Goal: Transaction & Acquisition: Purchase product/service

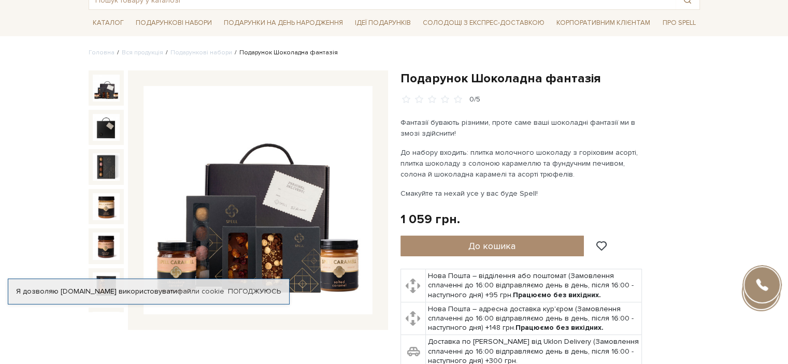
scroll to position [68, 0]
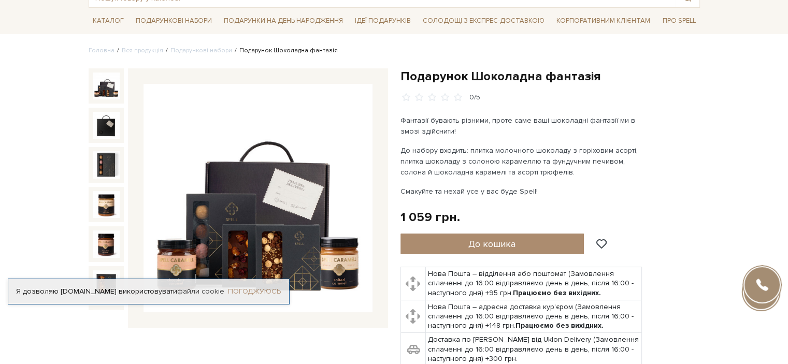
click at [258, 287] on link "Погоджуюсь" at bounding box center [254, 291] width 53 height 9
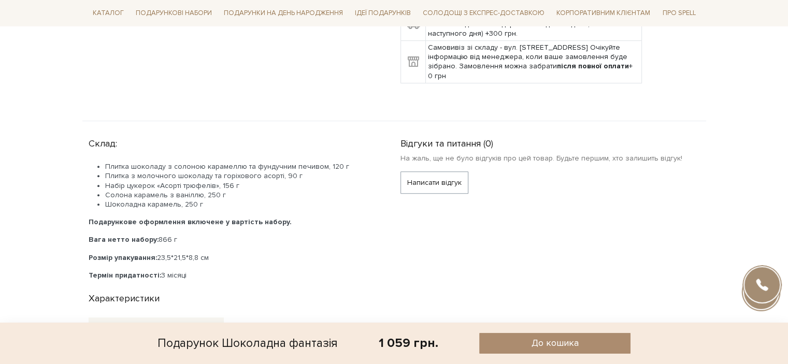
scroll to position [395, 0]
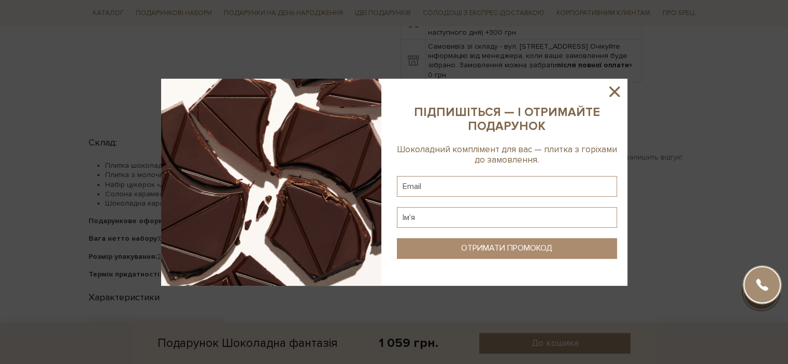
click at [613, 86] on icon at bounding box center [615, 92] width 18 height 18
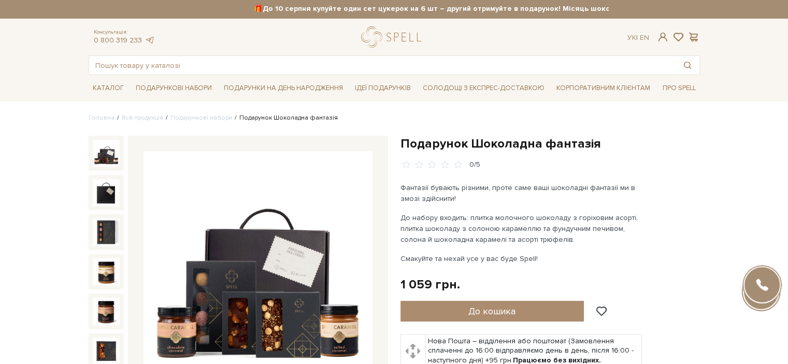
scroll to position [0, 0]
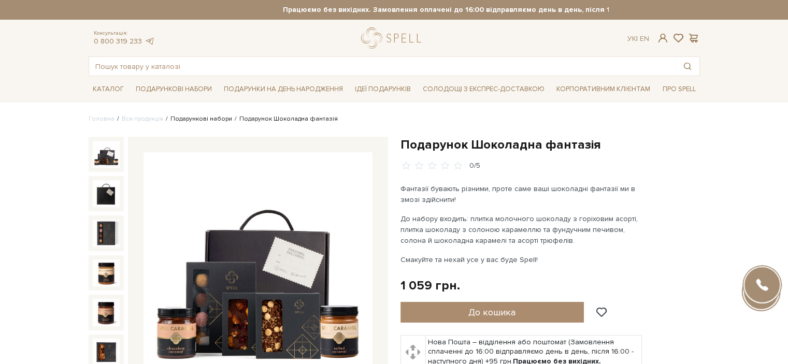
click at [203, 122] on link "Подарункові набори" at bounding box center [202, 119] width 62 height 8
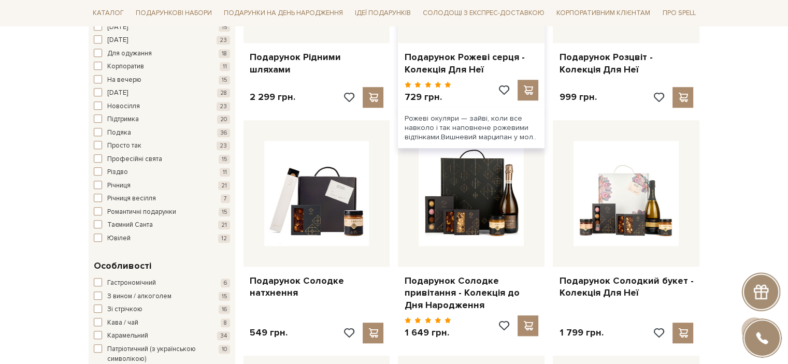
scroll to position [748, 0]
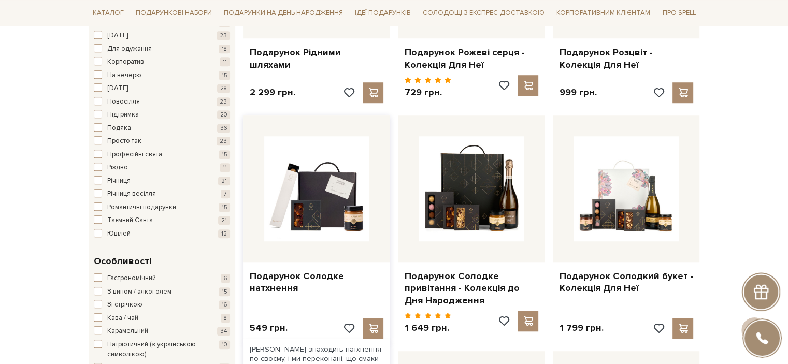
click at [314, 249] on div at bounding box center [317, 189] width 147 height 147
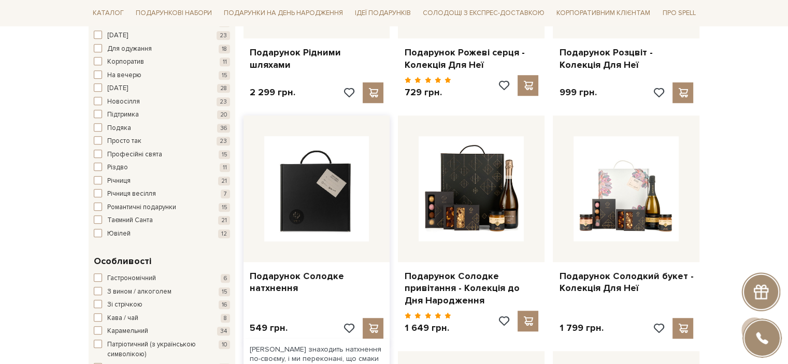
click at [315, 185] on img at bounding box center [316, 188] width 105 height 105
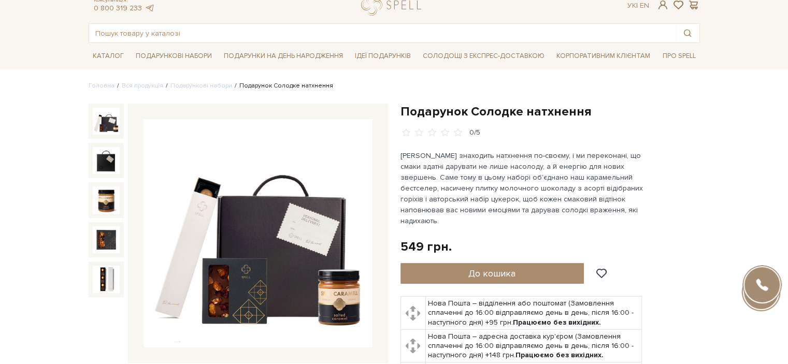
scroll to position [26, 0]
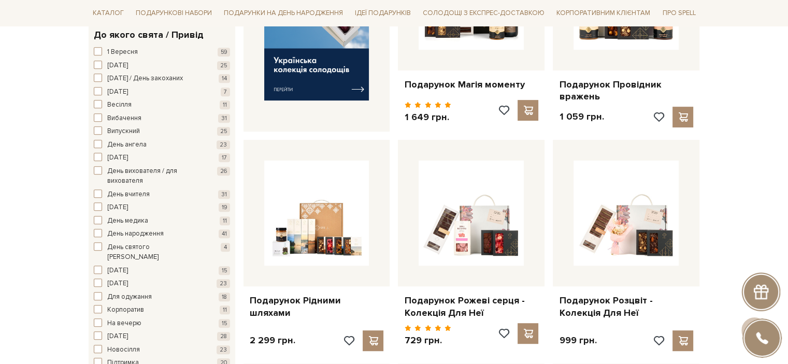
scroll to position [523, 0]
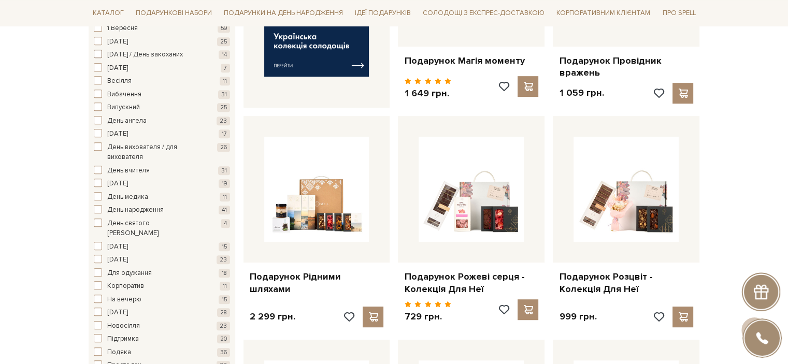
click at [95, 54] on span "button" at bounding box center [98, 54] width 8 height 8
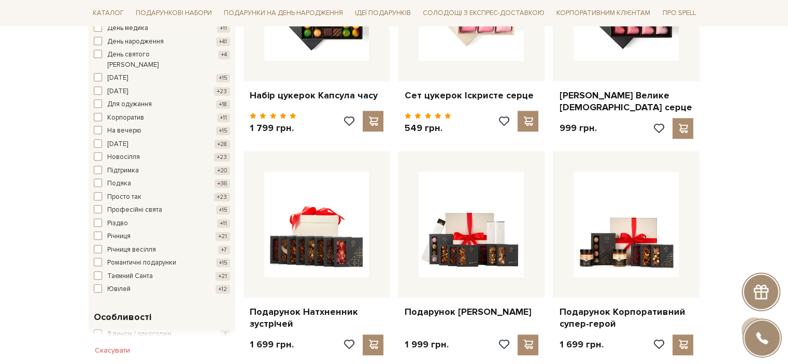
scroll to position [696, 0]
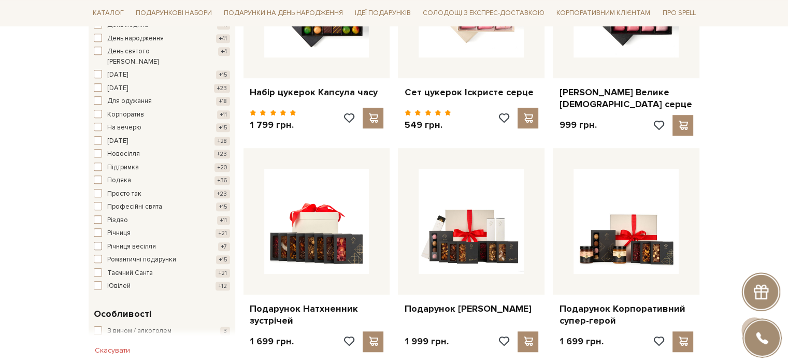
click at [98, 242] on span "button" at bounding box center [98, 246] width 8 height 8
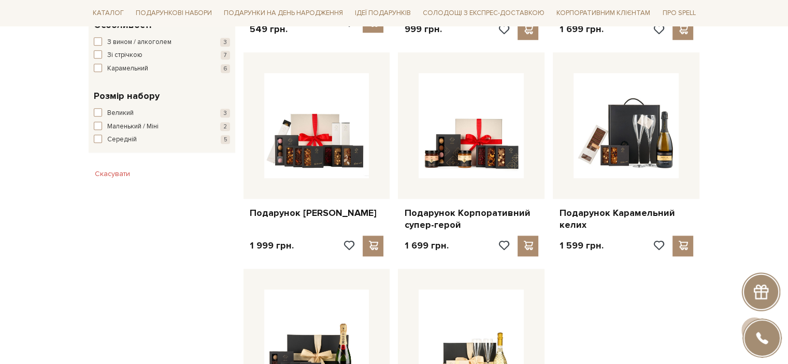
scroll to position [1036, 0]
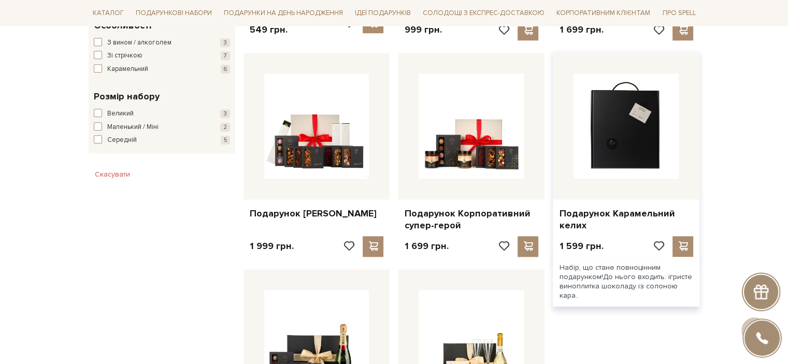
click at [614, 150] on img at bounding box center [626, 126] width 105 height 105
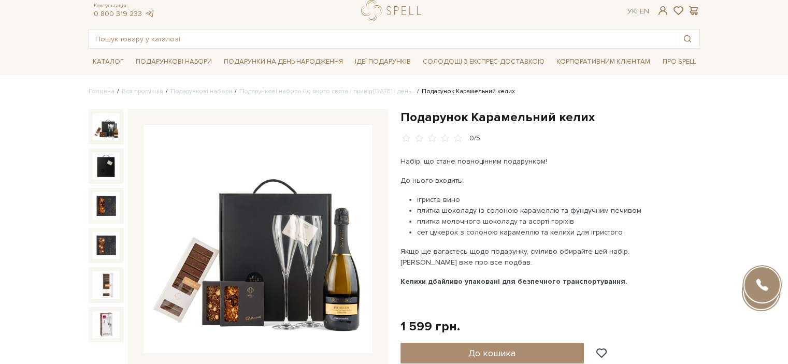
scroll to position [88, 0]
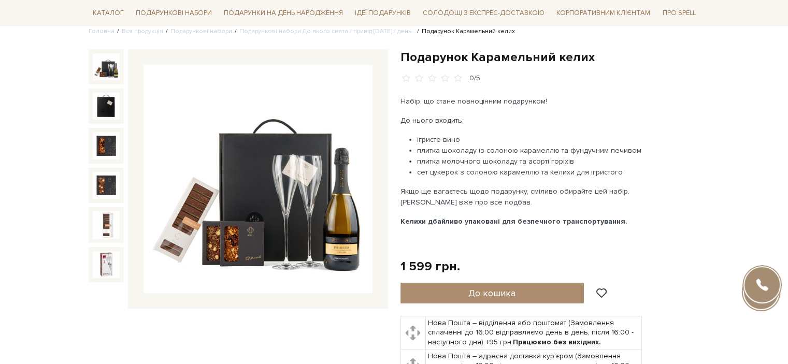
click at [234, 237] on img at bounding box center [258, 179] width 229 height 229
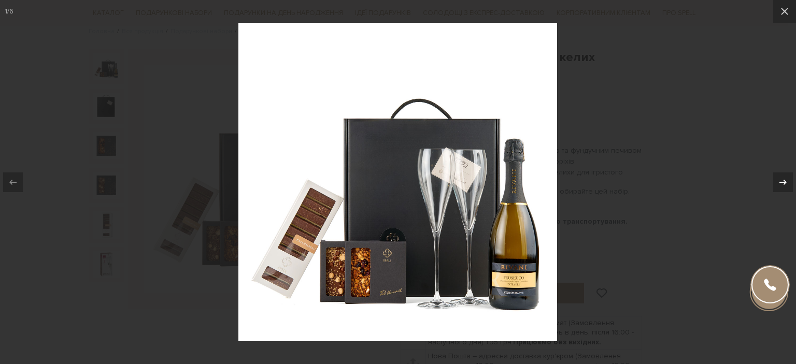
click at [782, 174] on div at bounding box center [783, 183] width 20 height 20
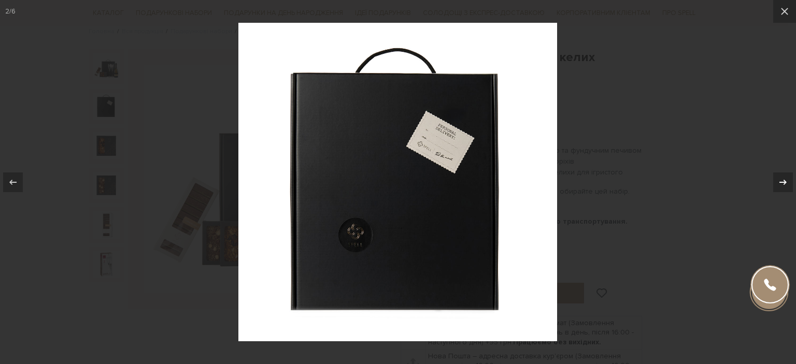
click at [782, 174] on div at bounding box center [783, 183] width 20 height 20
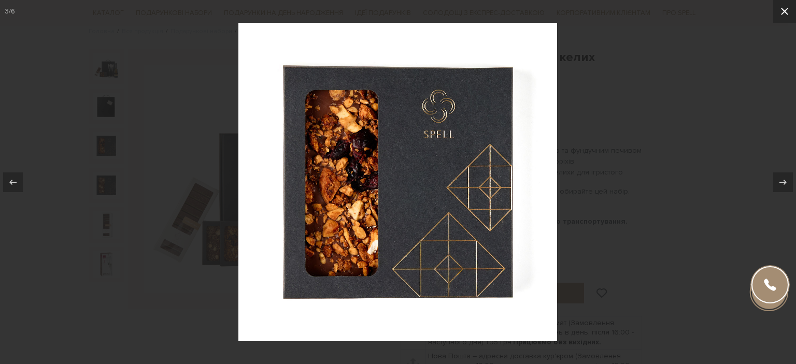
click at [783, 10] on icon at bounding box center [785, 11] width 12 height 12
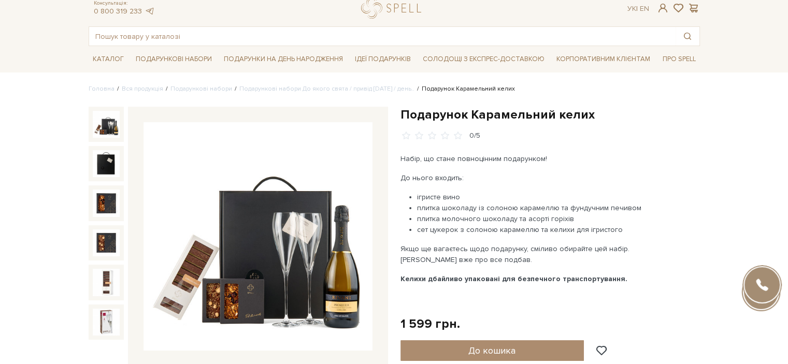
scroll to position [30, 0]
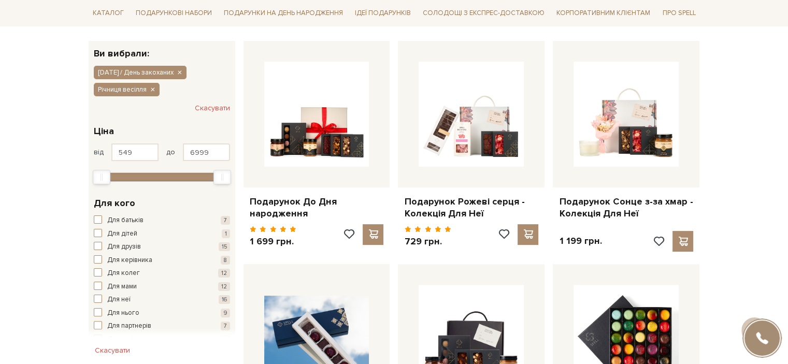
scroll to position [180, 0]
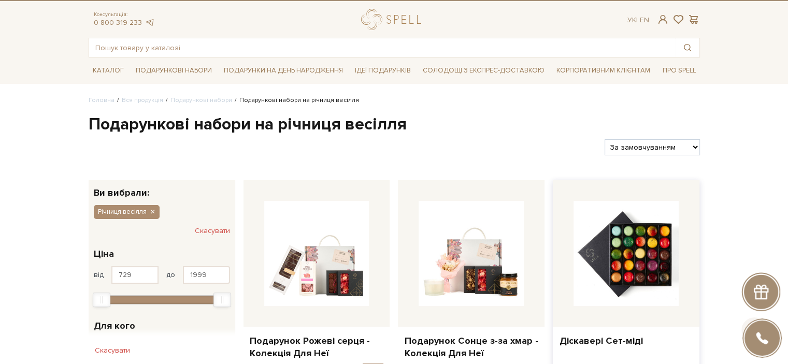
scroll to position [18, 0]
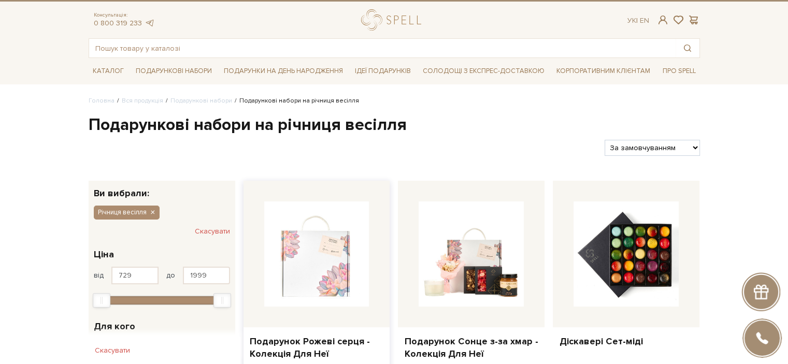
click at [317, 272] on img at bounding box center [316, 254] width 105 height 105
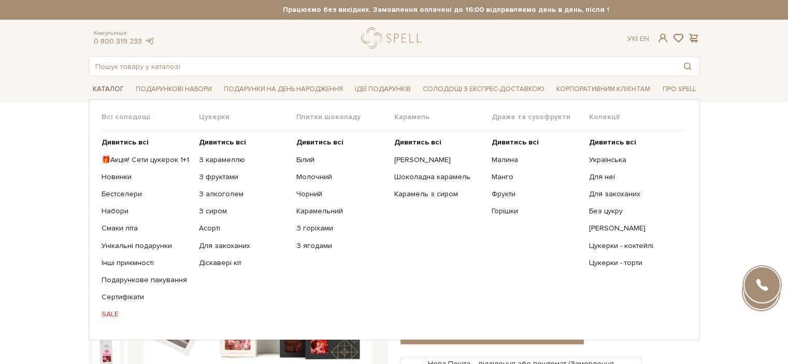
click at [107, 82] on span "Каталог" at bounding box center [108, 89] width 39 height 16
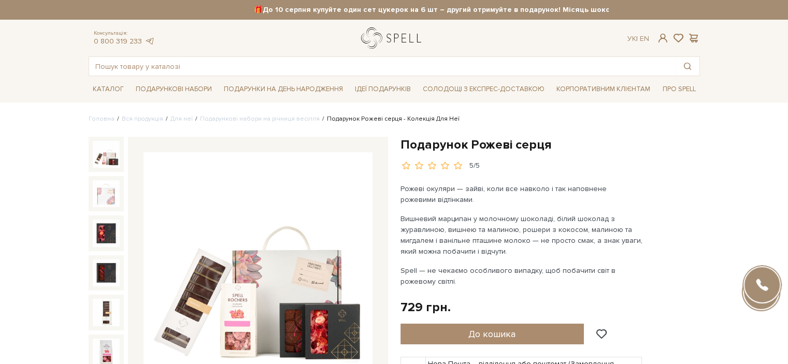
click at [406, 31] on link "logo" at bounding box center [393, 37] width 65 height 21
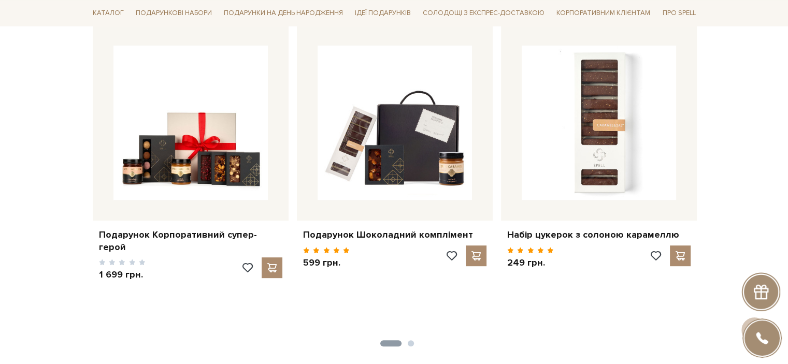
scroll to position [486, 0]
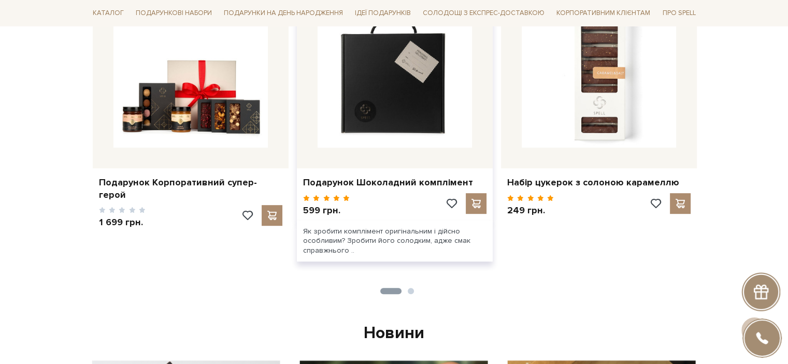
click at [400, 134] on img at bounding box center [395, 70] width 154 height 154
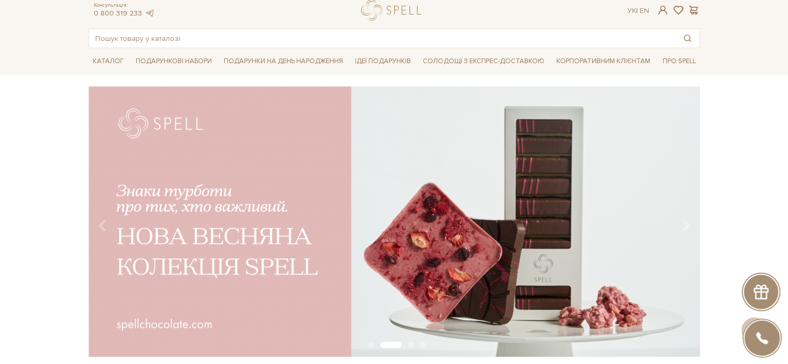
scroll to position [0, 0]
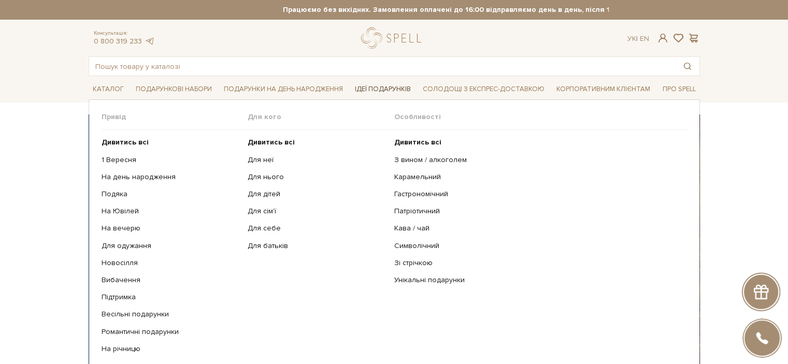
click at [383, 86] on span "Ідеї подарунків" at bounding box center [383, 89] width 64 height 16
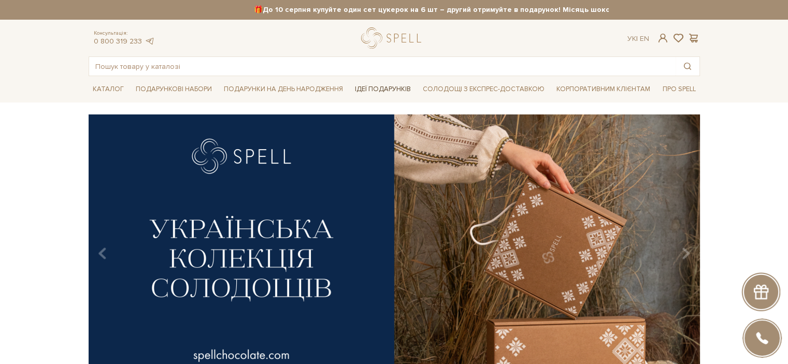
click at [383, 86] on span "Ідеї подарунків" at bounding box center [383, 89] width 64 height 16
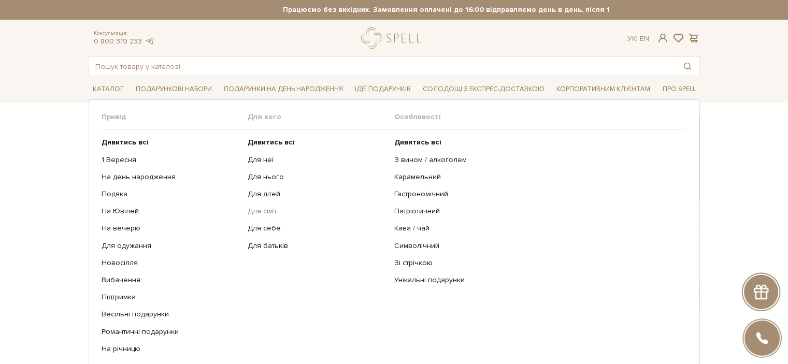
click at [269, 213] on link "Для сім'ї" at bounding box center [317, 211] width 139 height 9
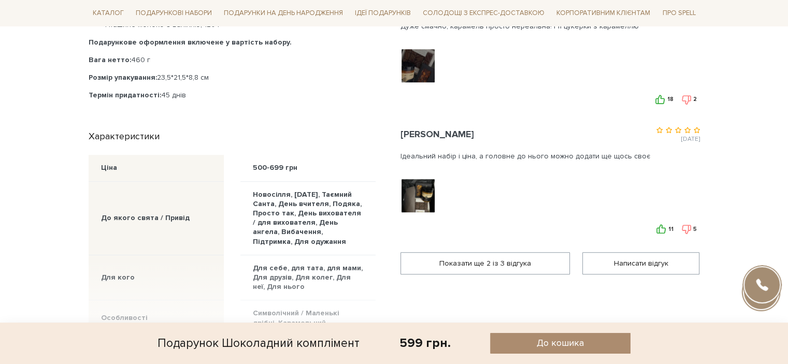
scroll to position [549, 0]
click at [419, 198] on div at bounding box center [419, 196] width 37 height 36
click at [414, 194] on img at bounding box center [418, 196] width 66 height 66
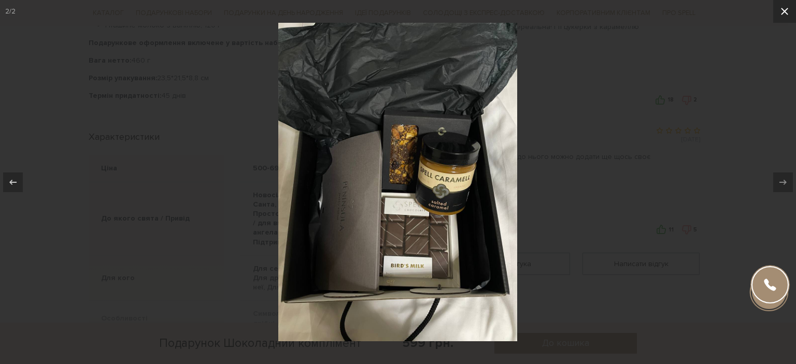
click at [788, 13] on icon at bounding box center [785, 11] width 12 height 12
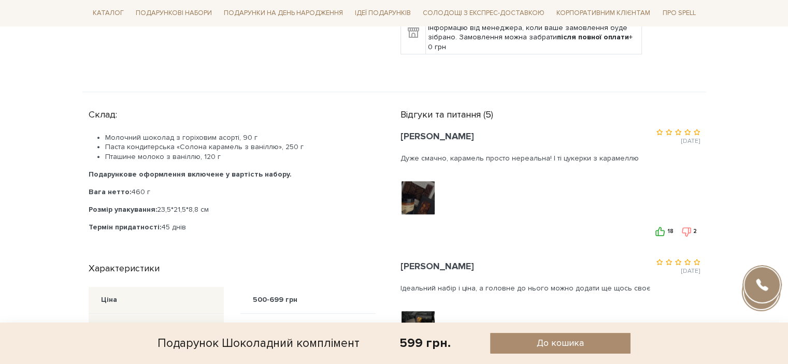
scroll to position [417, 0]
click at [413, 184] on img at bounding box center [418, 199] width 66 height 66
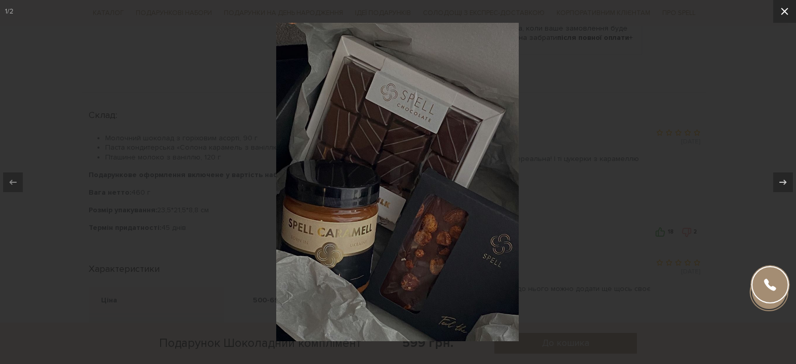
click at [783, 15] on icon at bounding box center [785, 11] width 12 height 12
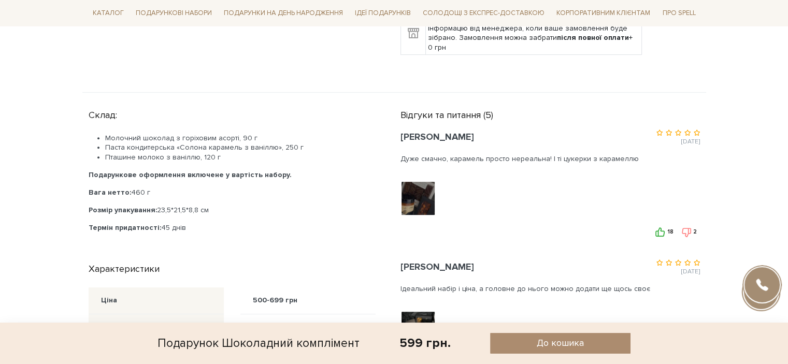
scroll to position [406, 0]
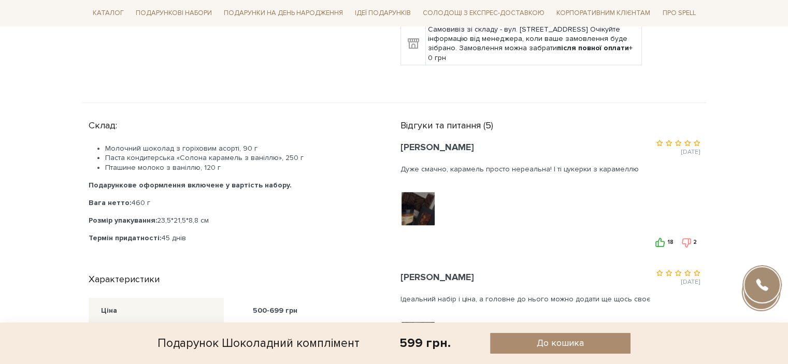
click at [406, 208] on img at bounding box center [418, 209] width 66 height 66
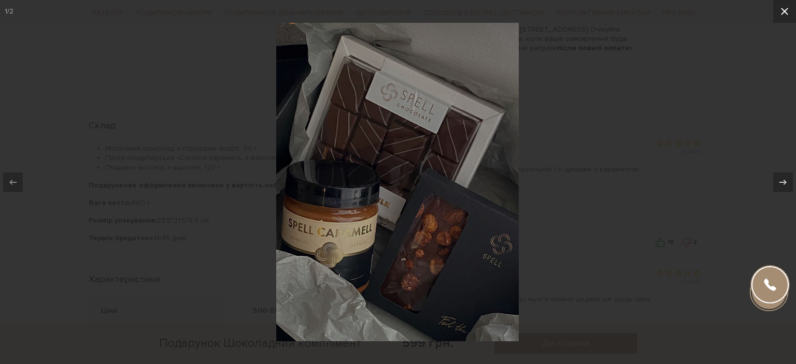
click at [787, 10] on icon at bounding box center [785, 11] width 12 height 12
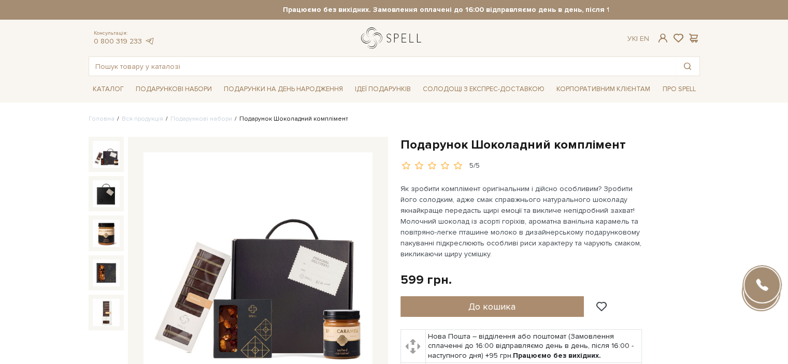
click at [392, 41] on link "logo" at bounding box center [393, 37] width 65 height 21
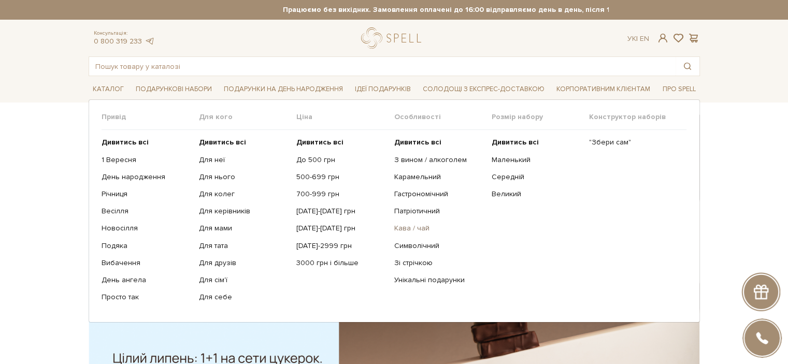
click at [415, 232] on link "Кава / чай" at bounding box center [439, 228] width 90 height 9
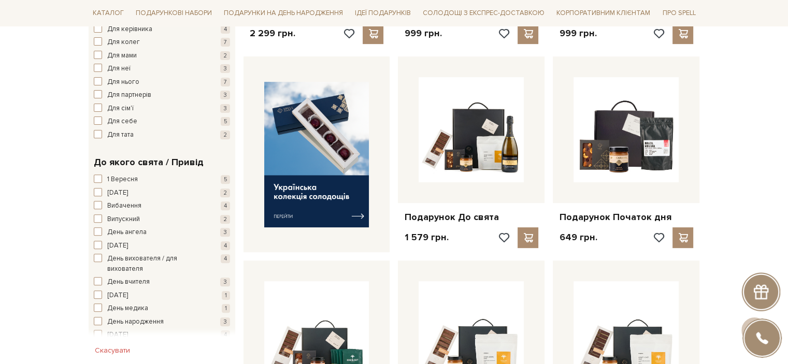
scroll to position [365, 0]
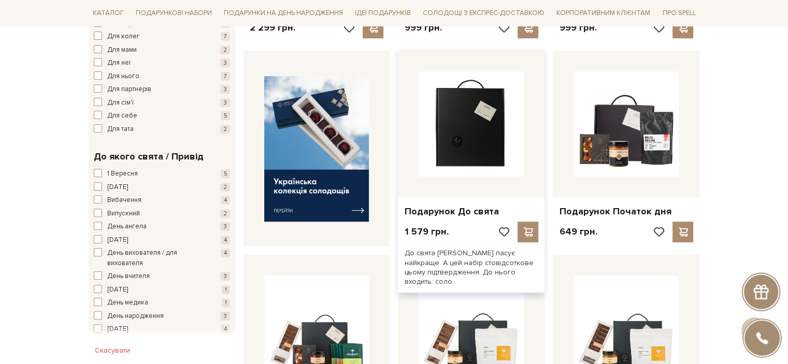
click at [482, 156] on img at bounding box center [471, 124] width 105 height 105
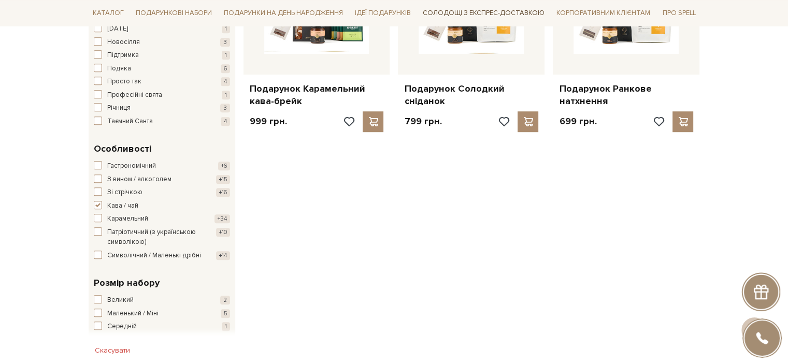
scroll to position [693, 0]
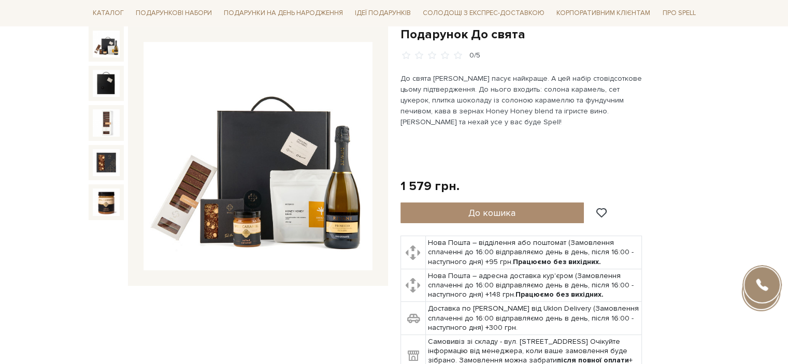
scroll to position [110, 0]
click at [335, 227] on img at bounding box center [258, 157] width 229 height 229
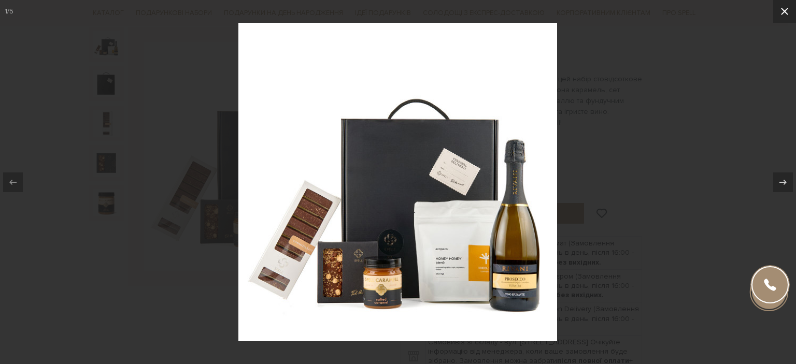
click at [780, 17] on icon at bounding box center [785, 11] width 12 height 12
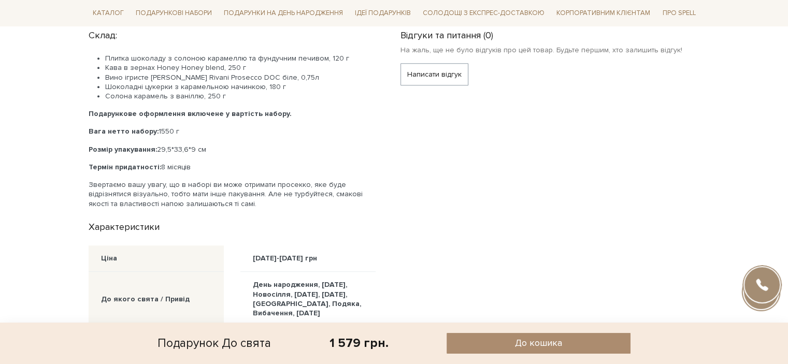
scroll to position [478, 0]
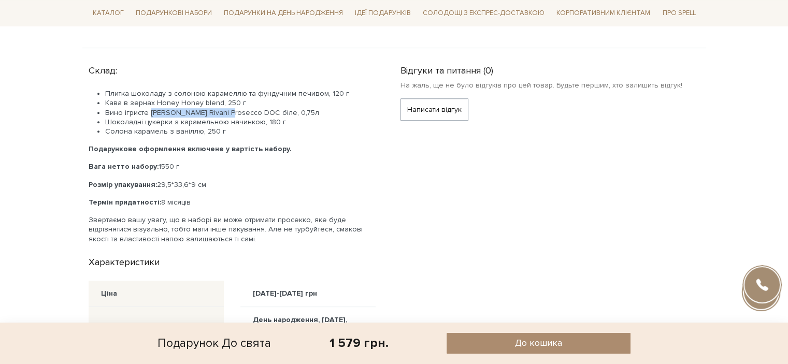
drag, startPoint x: 149, startPoint y: 111, endPoint x: 224, endPoint y: 110, distance: 74.7
click at [224, 110] on li "Вино ігристе Schenk Rivani Prosecco DOC біле, 0,75л" at bounding box center [240, 112] width 271 height 9
copy li "Schenk Rivani Prosecco"
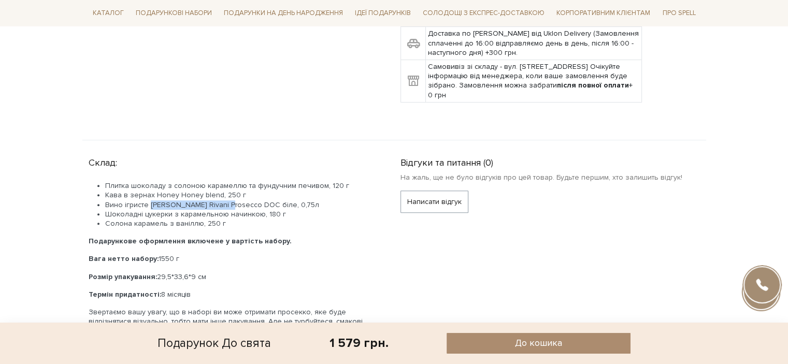
scroll to position [387, 0]
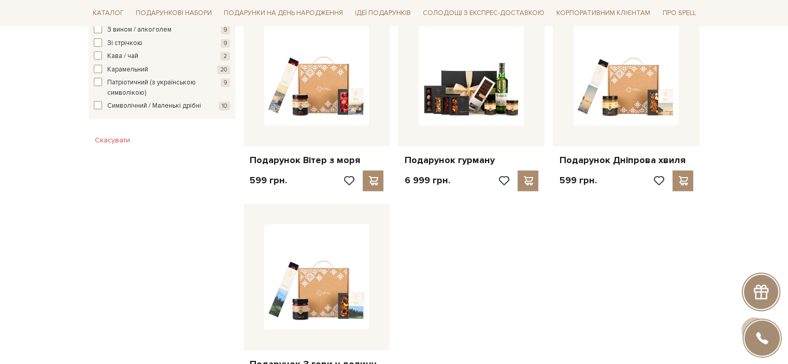
scroll to position [1076, 0]
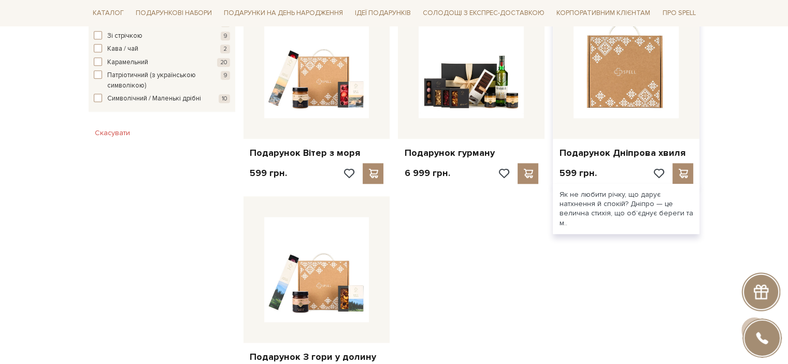
click at [636, 99] on img at bounding box center [626, 65] width 105 height 105
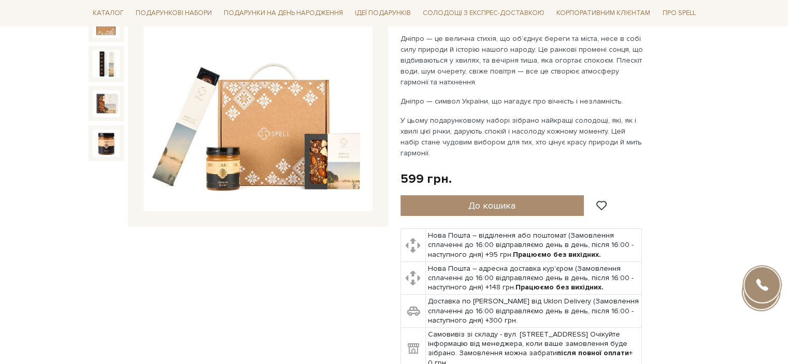
scroll to position [169, 0]
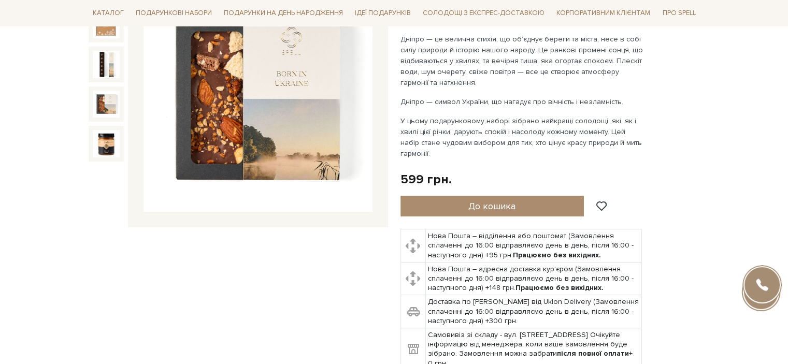
click at [101, 92] on img at bounding box center [106, 104] width 27 height 27
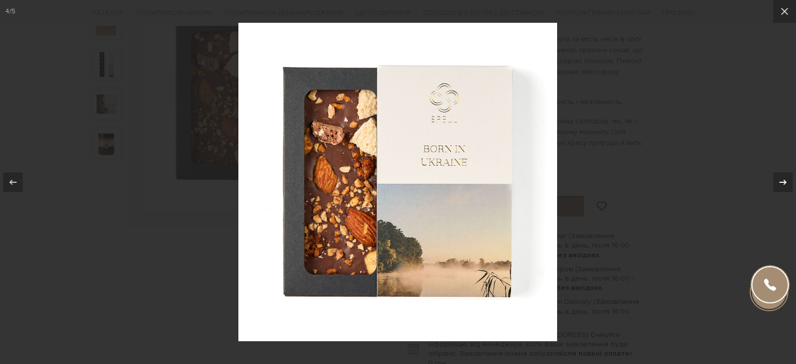
click at [784, 182] on icon at bounding box center [783, 181] width 7 height 5
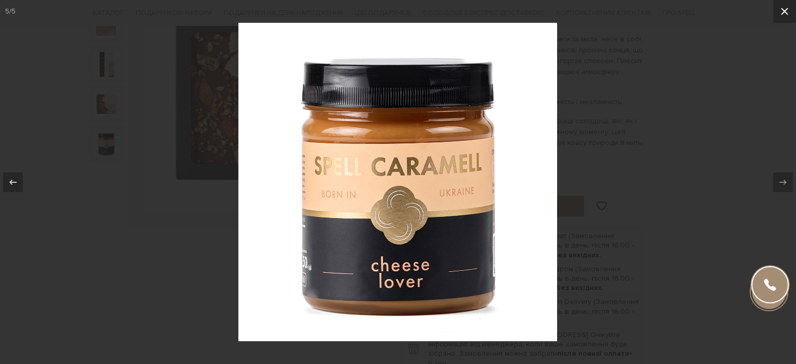
click at [784, 13] on icon at bounding box center [785, 11] width 12 height 12
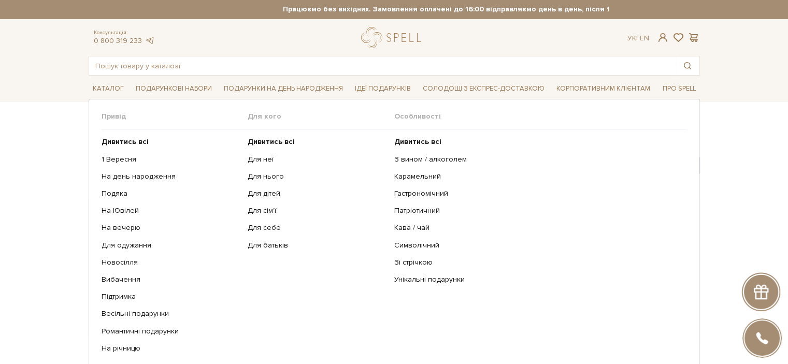
scroll to position [47, 0]
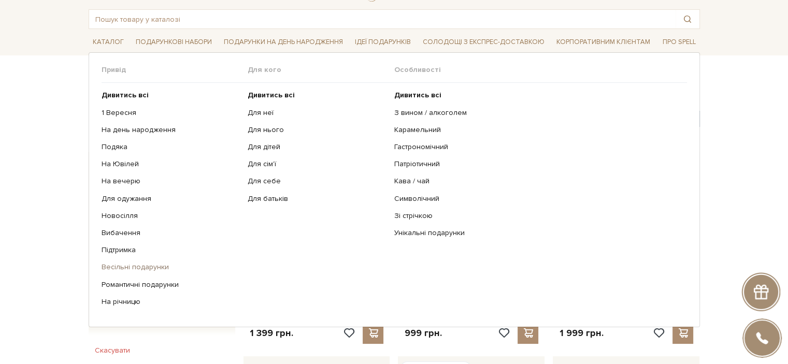
click at [157, 267] on link "Весільні подарунки" at bounding box center [171, 267] width 139 height 9
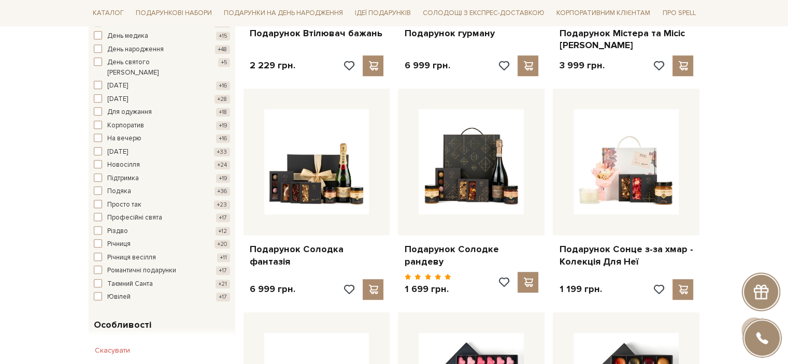
scroll to position [758, 0]
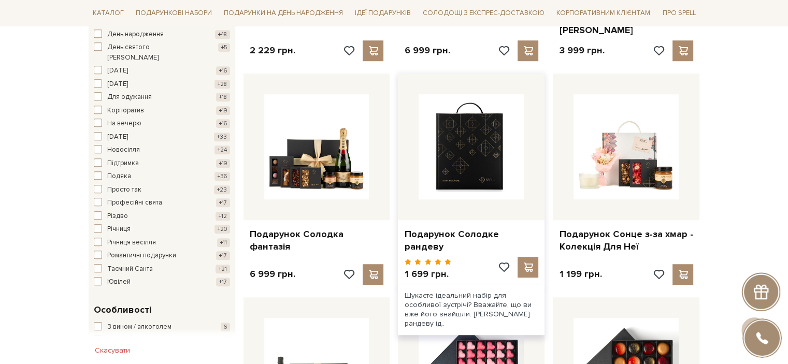
click at [481, 162] on img at bounding box center [471, 146] width 105 height 105
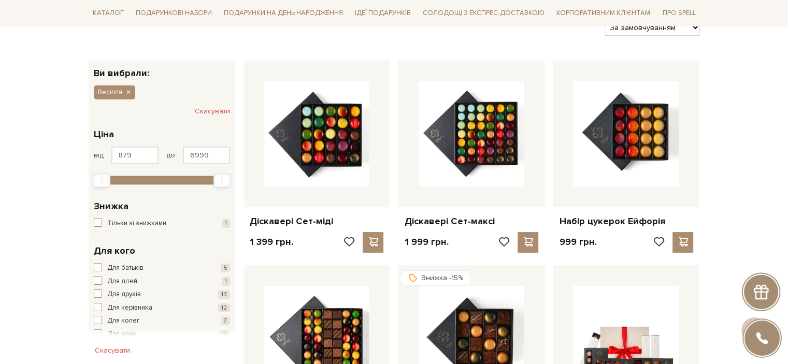
scroll to position [0, 0]
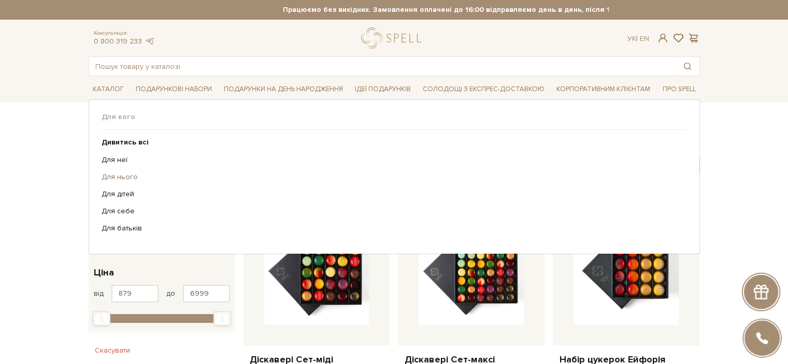
click at [110, 175] on link "Для нього" at bounding box center [391, 177] width 578 height 9
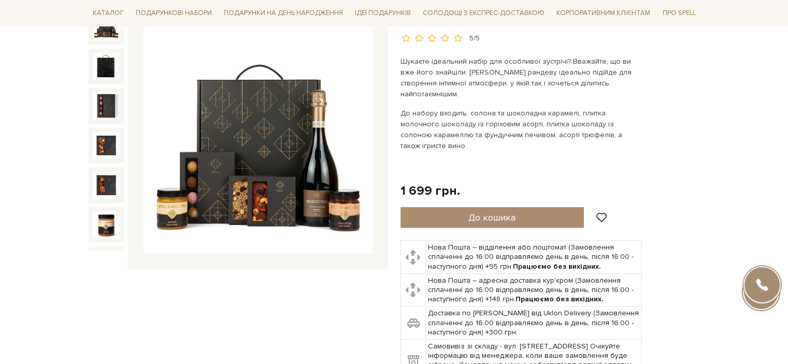
scroll to position [126, 0]
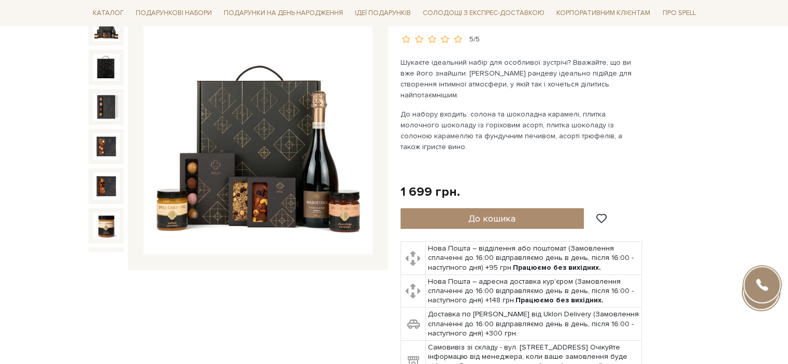
click at [269, 188] on img at bounding box center [258, 140] width 229 height 229
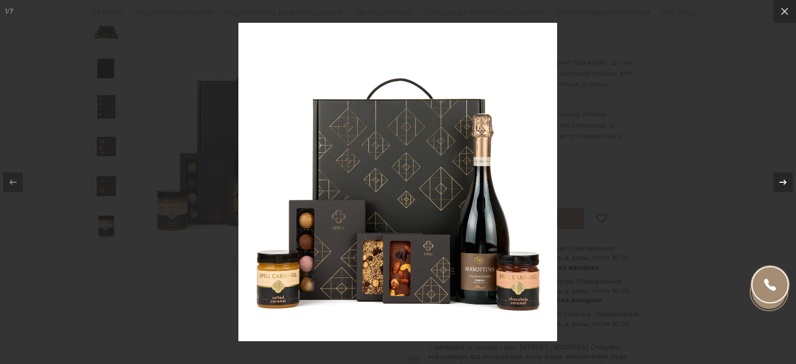
click at [788, 173] on div at bounding box center [783, 183] width 20 height 20
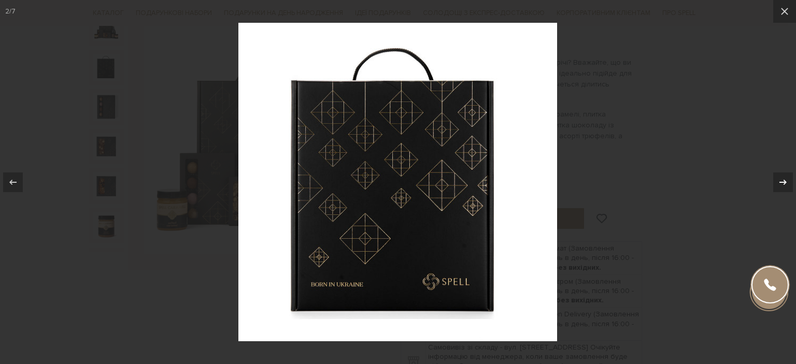
click at [788, 173] on div at bounding box center [783, 183] width 20 height 20
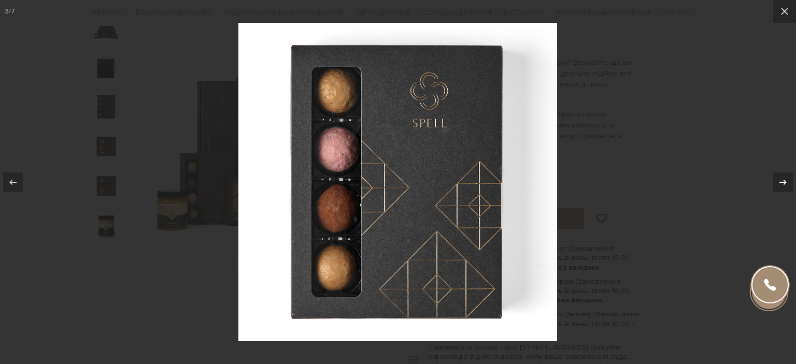
click at [788, 173] on div at bounding box center [783, 183] width 20 height 20
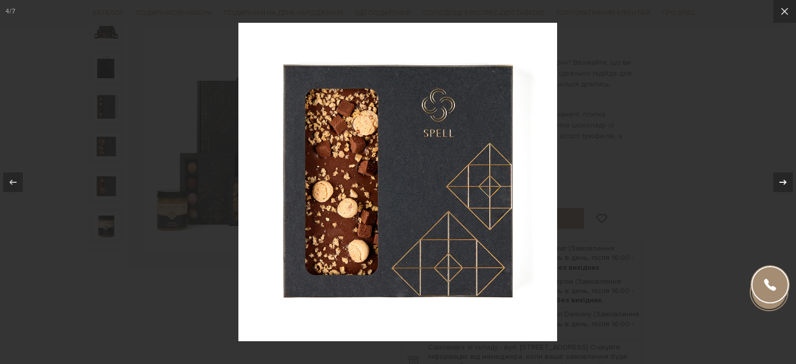
click at [788, 173] on div at bounding box center [783, 183] width 20 height 20
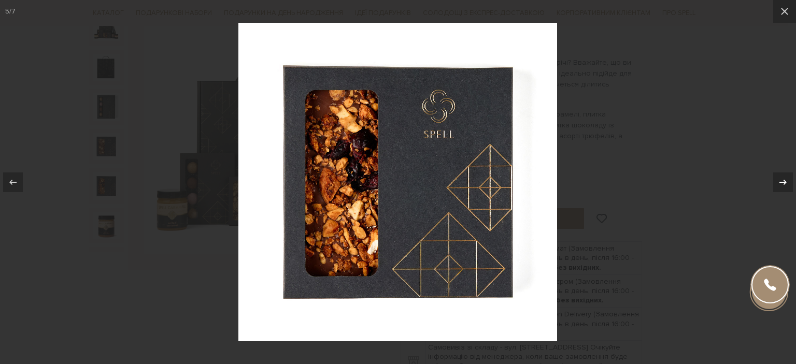
click at [788, 173] on div at bounding box center [783, 183] width 20 height 20
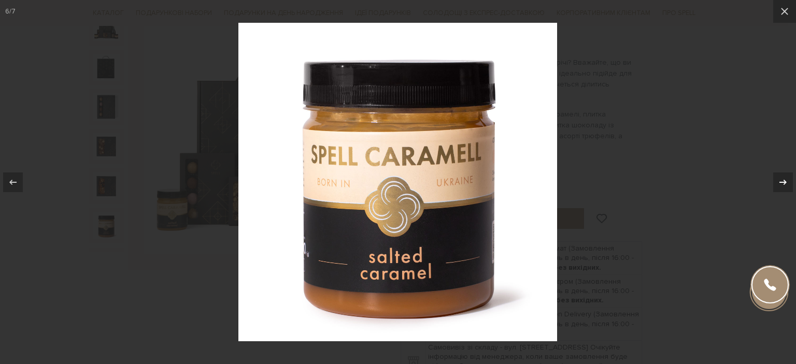
click at [788, 173] on div at bounding box center [783, 183] width 20 height 20
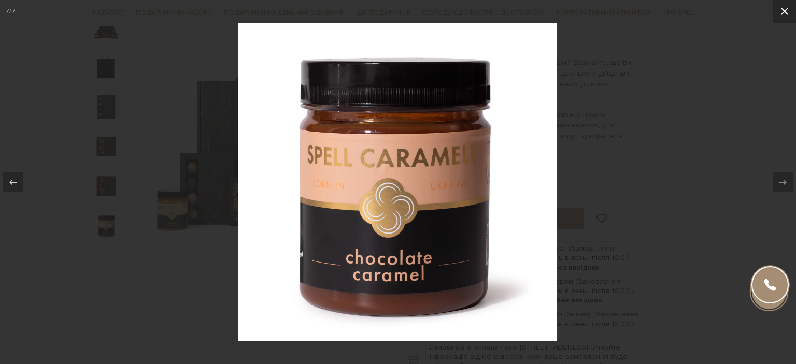
click at [788, 10] on icon at bounding box center [785, 11] width 12 height 12
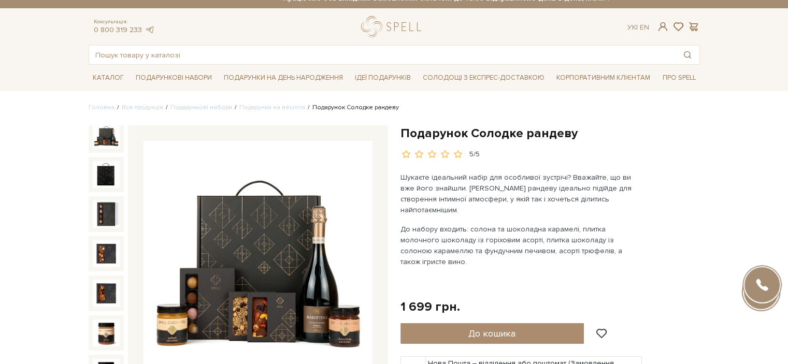
scroll to position [11, 0]
click at [327, 304] on img at bounding box center [258, 256] width 229 height 229
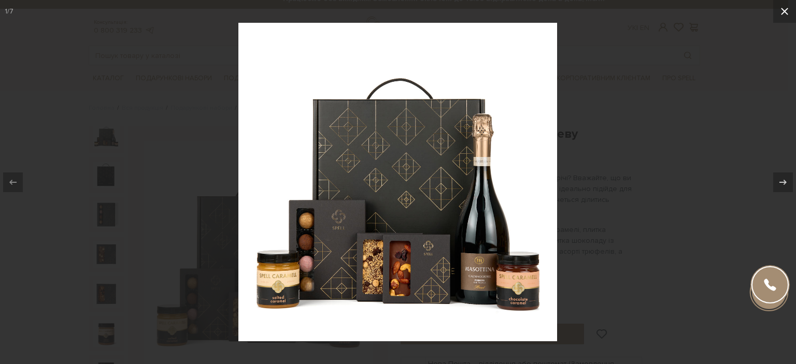
click at [785, 7] on icon at bounding box center [785, 11] width 12 height 12
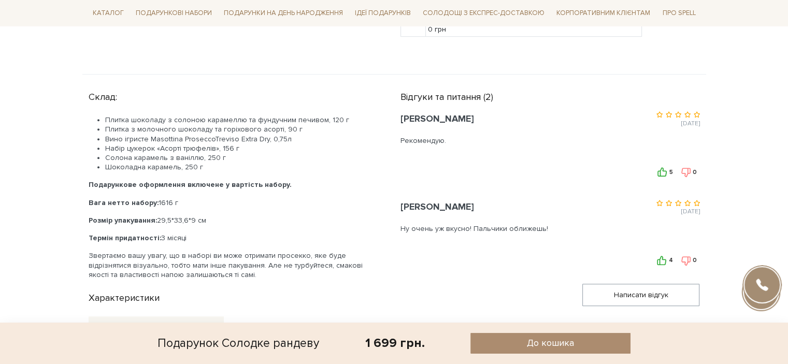
scroll to position [474, 0]
drag, startPoint x: 149, startPoint y: 116, endPoint x: 264, endPoint y: 117, distance: 115.1
click at [264, 134] on li "Вино ігристе Masottina ProseccoTreviso Extra Dry, 0,75л" at bounding box center [240, 138] width 271 height 9
copy li "Masottina ProseccoTreviso Extra Dry,"
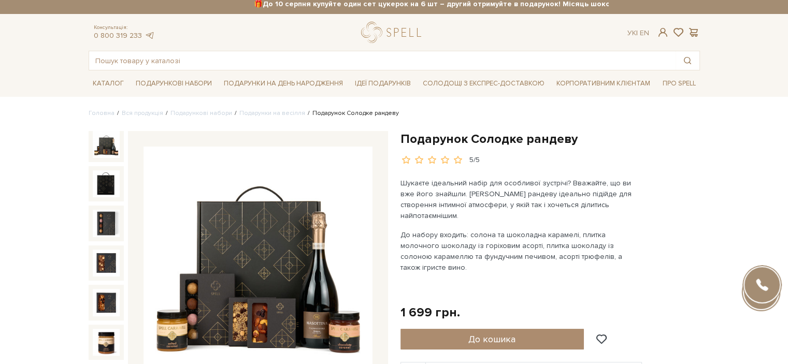
scroll to position [5, 0]
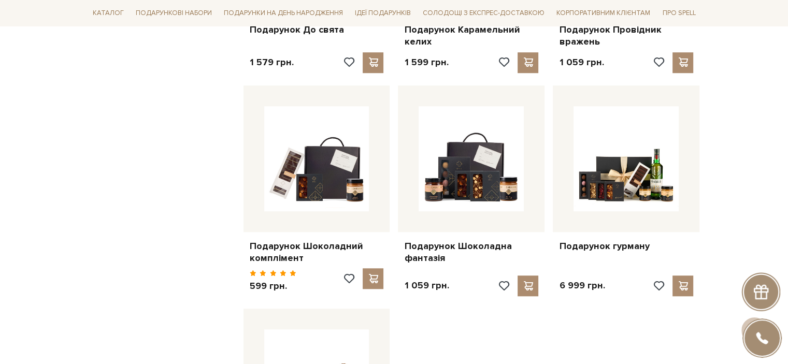
scroll to position [762, 0]
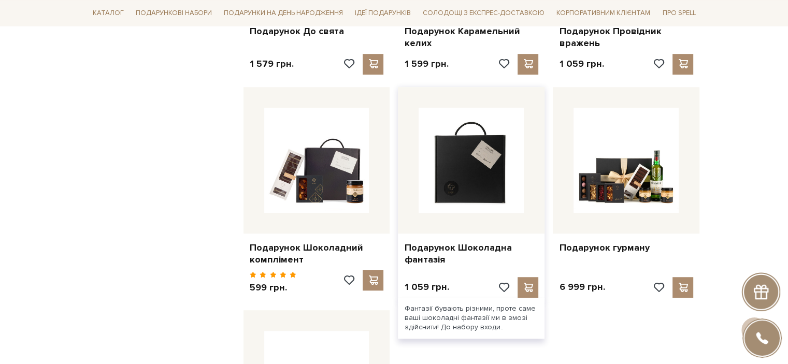
click at [485, 183] on img at bounding box center [471, 160] width 105 height 105
